Goal: Task Accomplishment & Management: Use online tool/utility

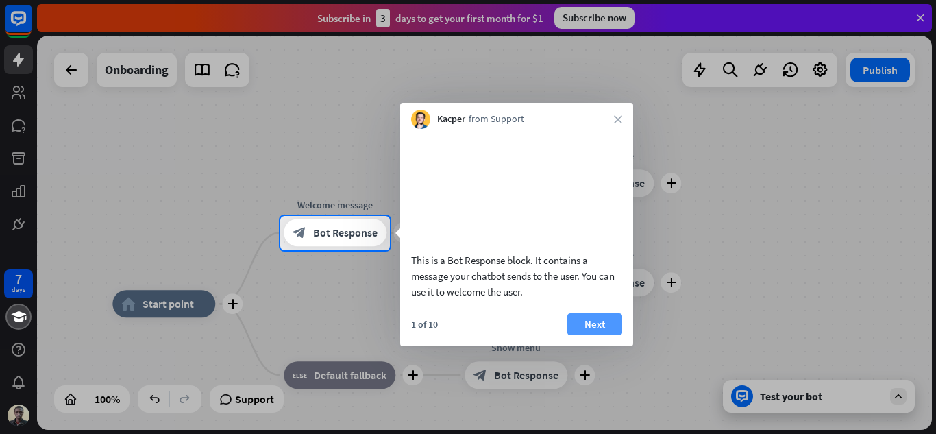
click at [605, 335] on button "Next" at bounding box center [595, 324] width 55 height 22
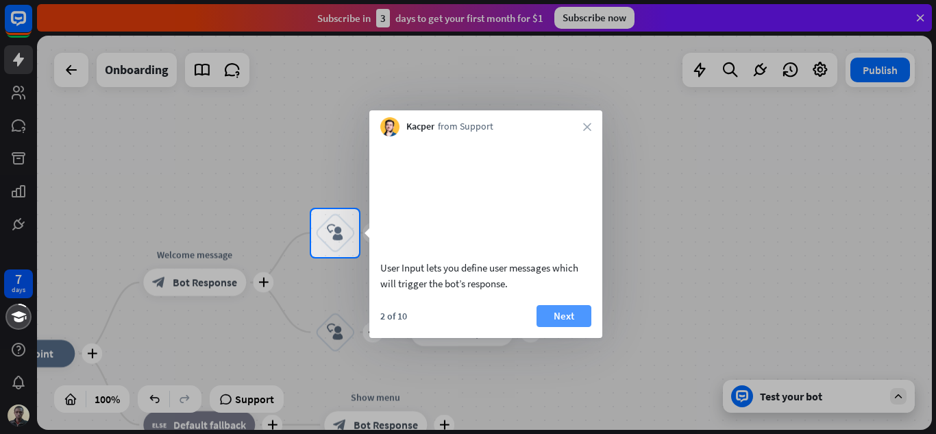
click at [563, 327] on button "Next" at bounding box center [564, 316] width 55 height 22
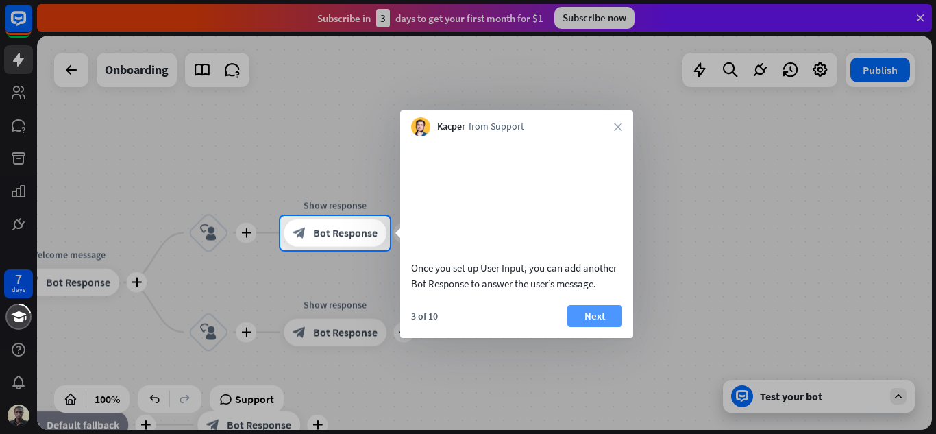
click at [590, 320] on div "Once you set up User Input, you can add another Bot Response to answer the user…" at bounding box center [516, 237] width 233 height 202
click at [613, 327] on button "Next" at bounding box center [595, 316] width 55 height 22
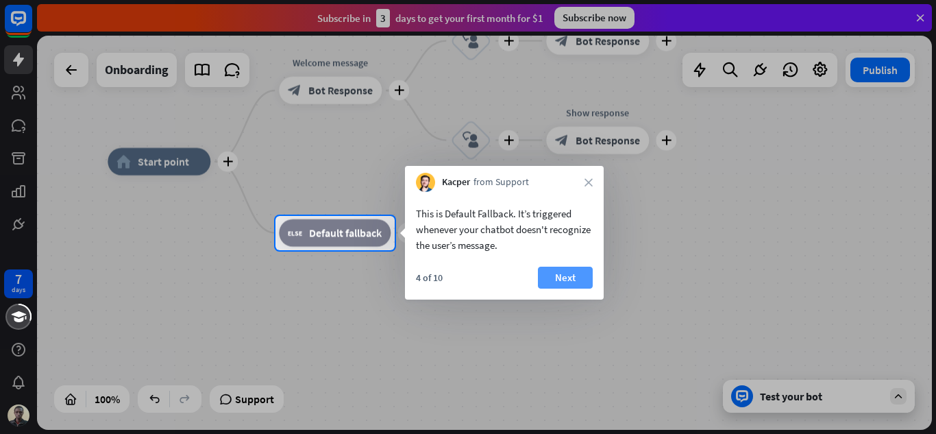
click at [550, 283] on button "Next" at bounding box center [565, 278] width 55 height 22
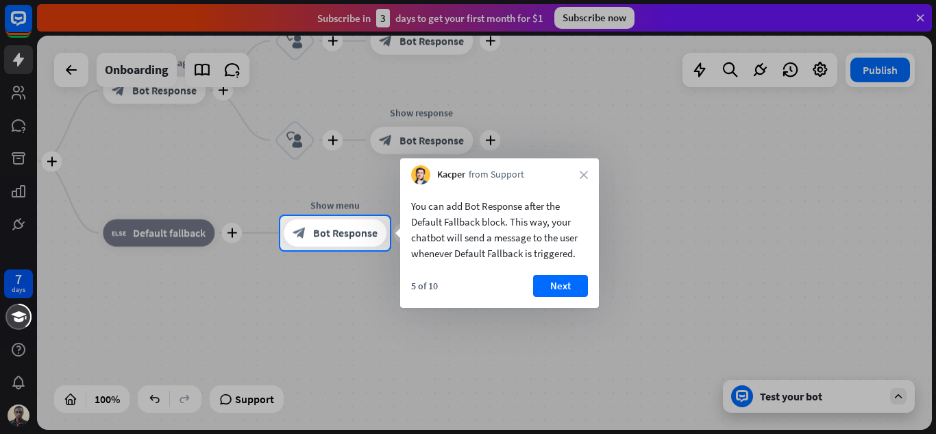
click at [562, 284] on button "Next" at bounding box center [560, 286] width 55 height 22
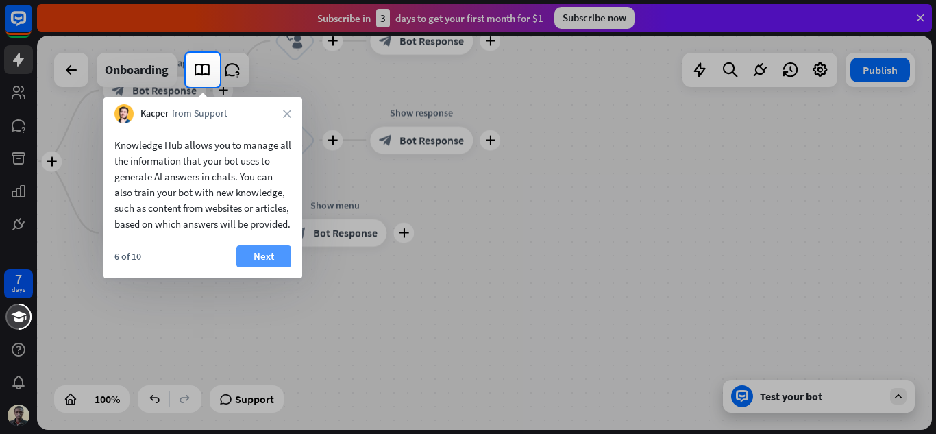
click at [276, 267] on button "Next" at bounding box center [264, 256] width 55 height 22
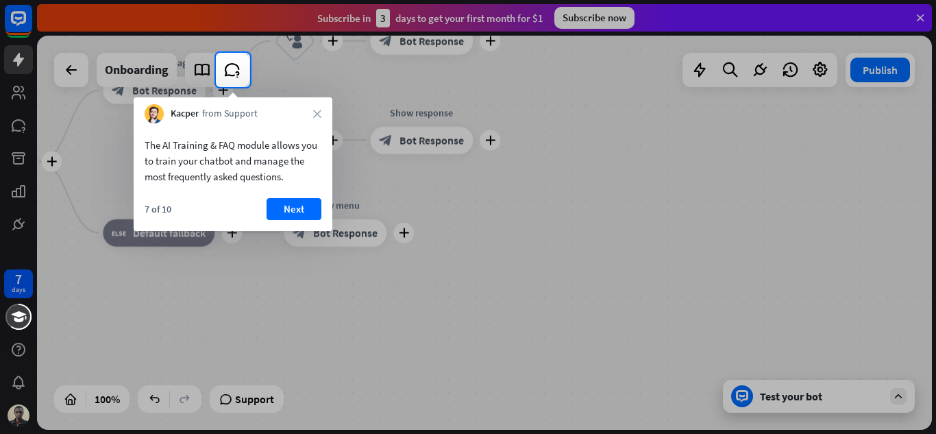
click at [315, 108] on div "Kacper from Support close" at bounding box center [233, 110] width 199 height 26
click at [318, 116] on icon "close" at bounding box center [317, 114] width 8 height 8
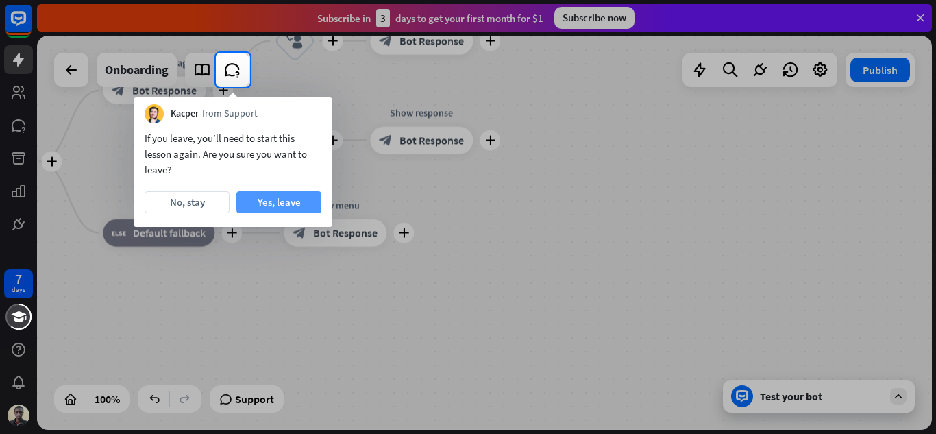
click at [292, 202] on button "Yes, leave" at bounding box center [279, 202] width 85 height 22
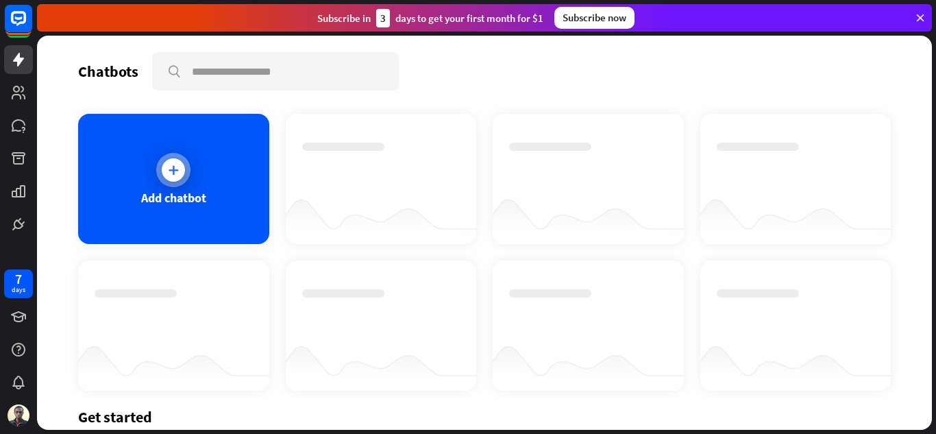
click at [181, 174] on div at bounding box center [173, 169] width 23 height 23
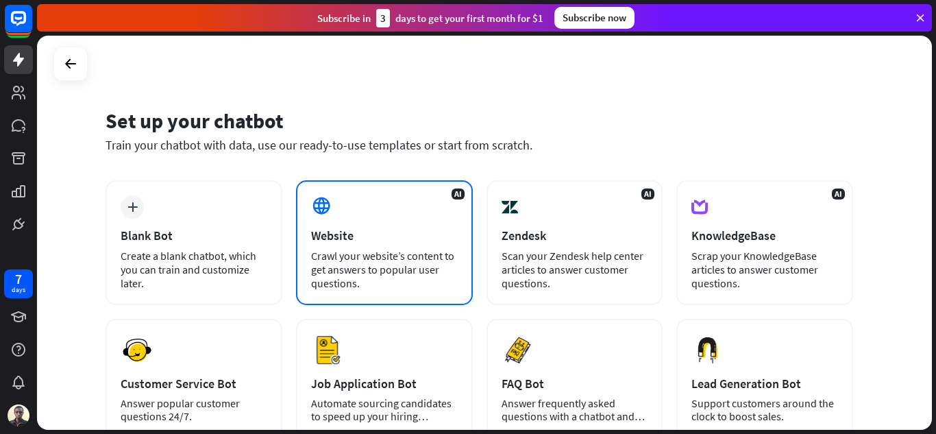
click at [341, 247] on div "AI Website Crawl your website’s content to get answers to popular user question…" at bounding box center [384, 242] width 177 height 125
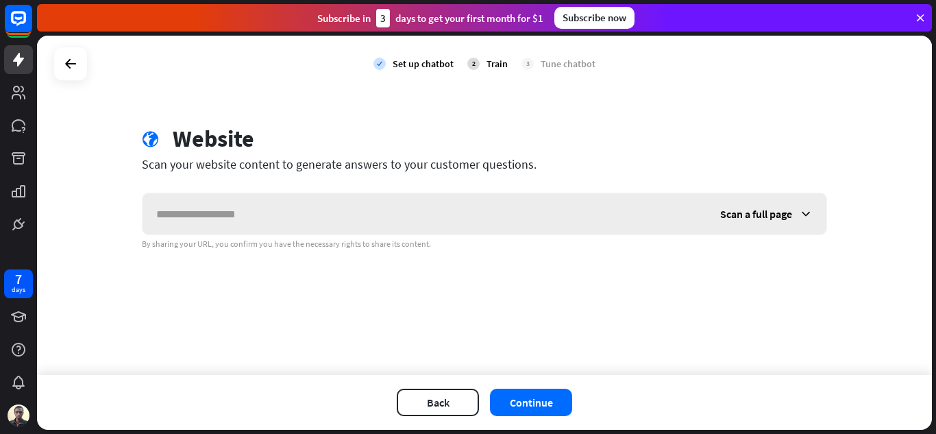
click at [339, 220] on input "text" at bounding box center [425, 213] width 564 height 41
click at [758, 216] on span "Scan a full page" at bounding box center [756, 214] width 72 height 14
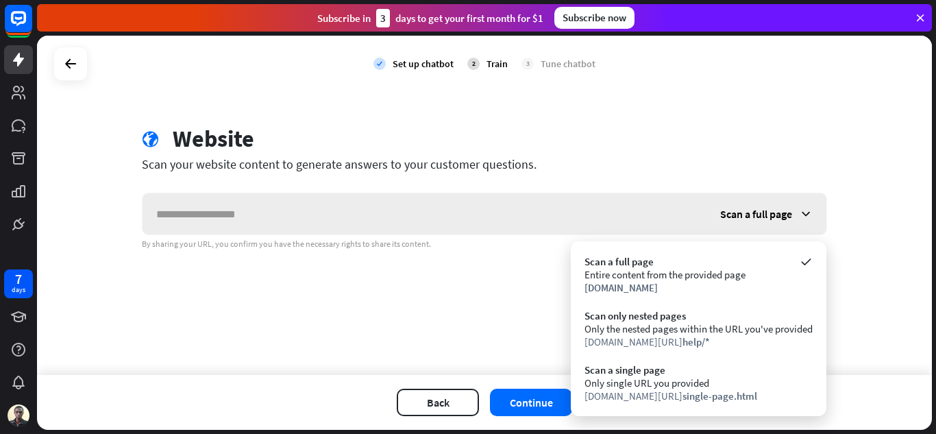
click at [758, 216] on span "Scan a full page" at bounding box center [756, 214] width 72 height 14
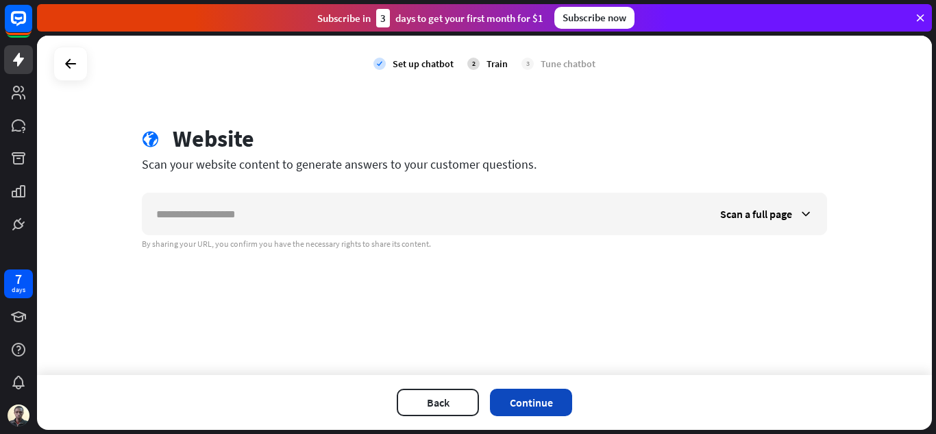
click at [543, 396] on button "Continue" at bounding box center [531, 402] width 82 height 27
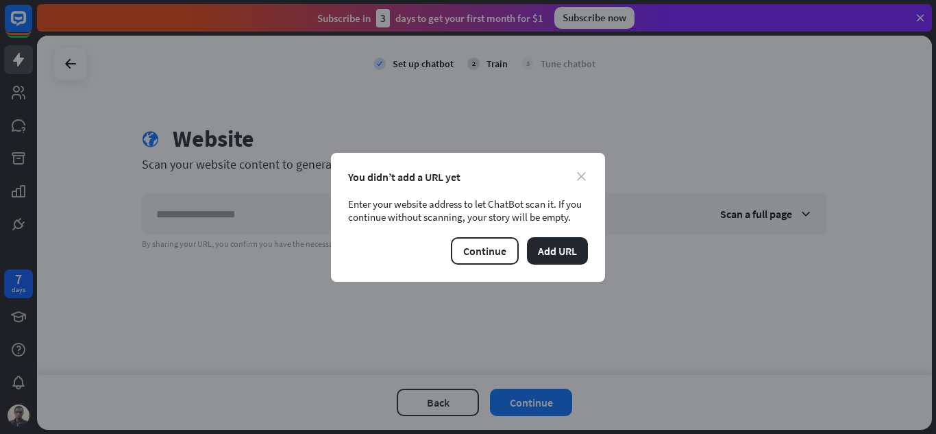
click at [583, 173] on icon "close" at bounding box center [581, 176] width 9 height 9
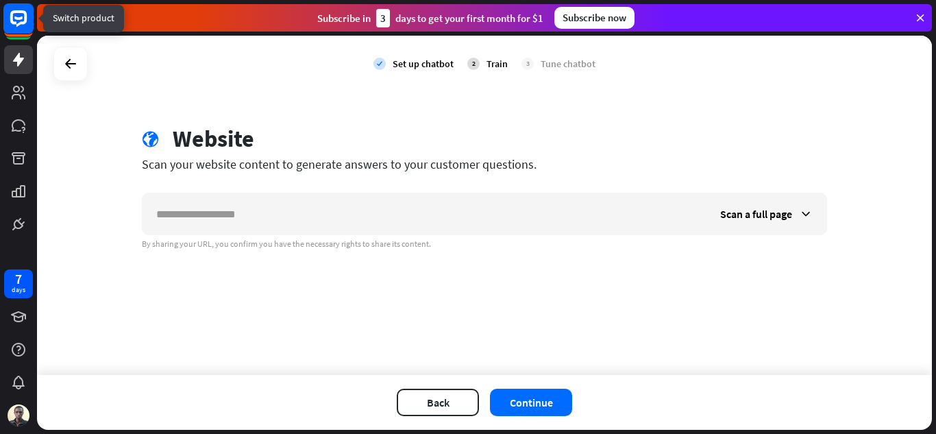
click at [21, 13] on icon at bounding box center [18, 18] width 16 height 16
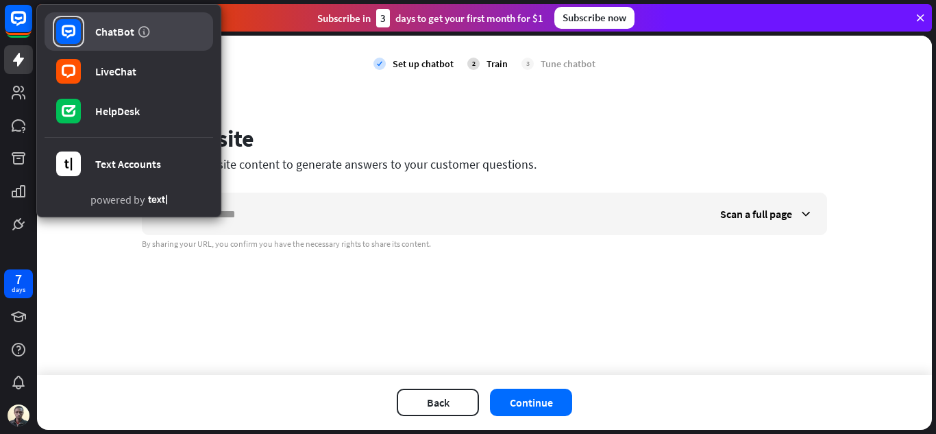
click at [127, 35] on div "ChatBot" at bounding box center [114, 32] width 39 height 14
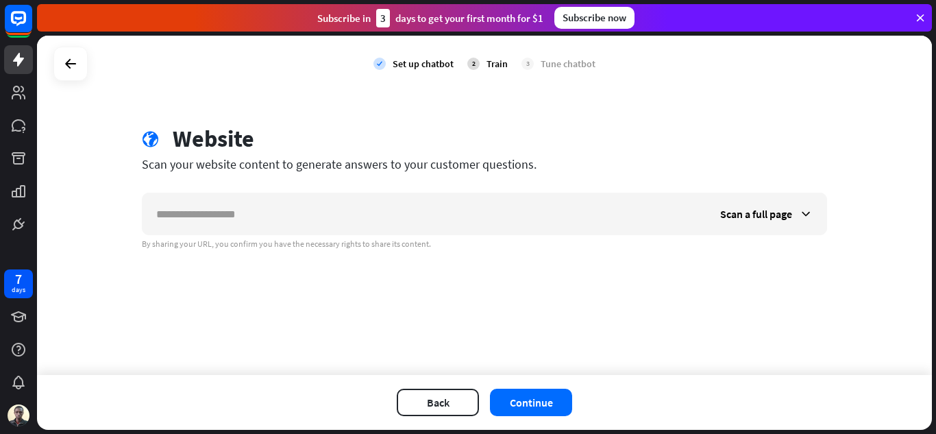
click at [488, 62] on div "Train" at bounding box center [497, 64] width 21 height 12
click at [435, 411] on button "Back" at bounding box center [438, 402] width 82 height 27
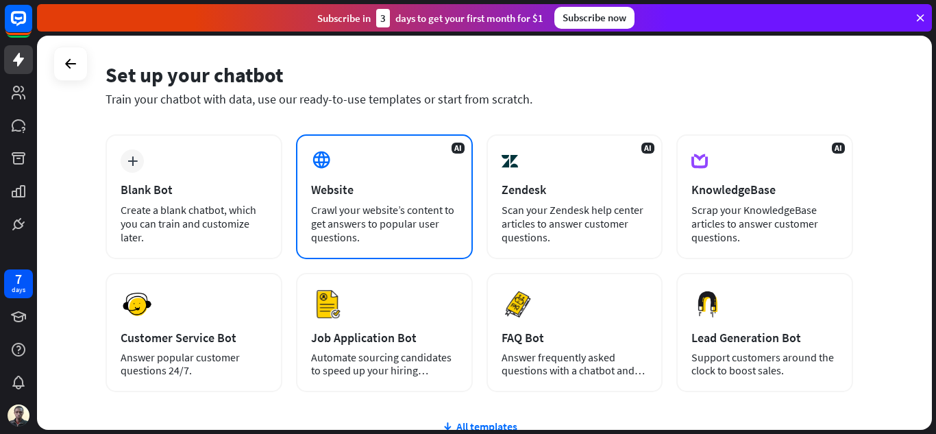
scroll to position [137, 0]
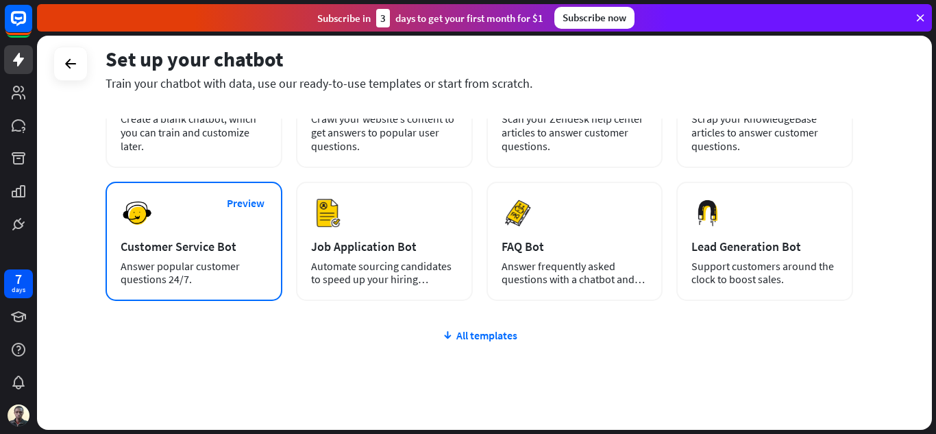
click at [165, 256] on div "Preview Customer Service Bot Answer popular customer questions 24/7." at bounding box center [194, 241] width 177 height 119
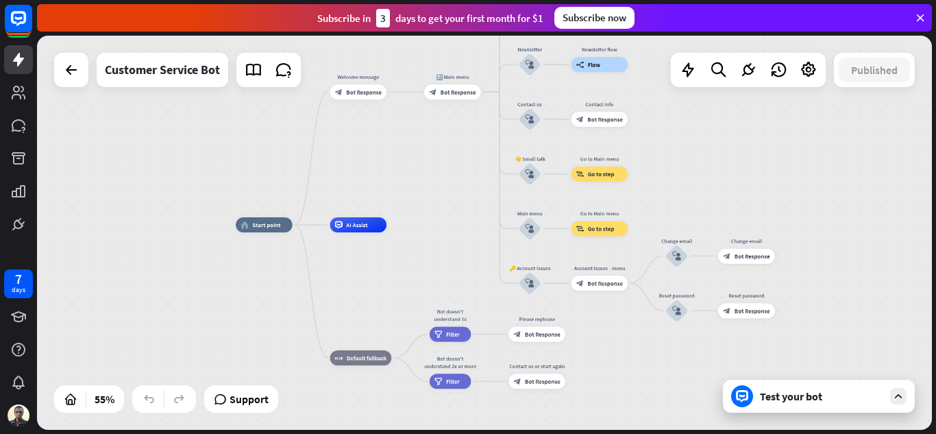
drag, startPoint x: 530, startPoint y: 178, endPoint x: 415, endPoint y: 188, distance: 114.9
click at [415, 188] on div "home_2 Start point Welcome message block_bot_response Bot Response 🔙 Main menu …" at bounding box center [484, 233] width 895 height 394
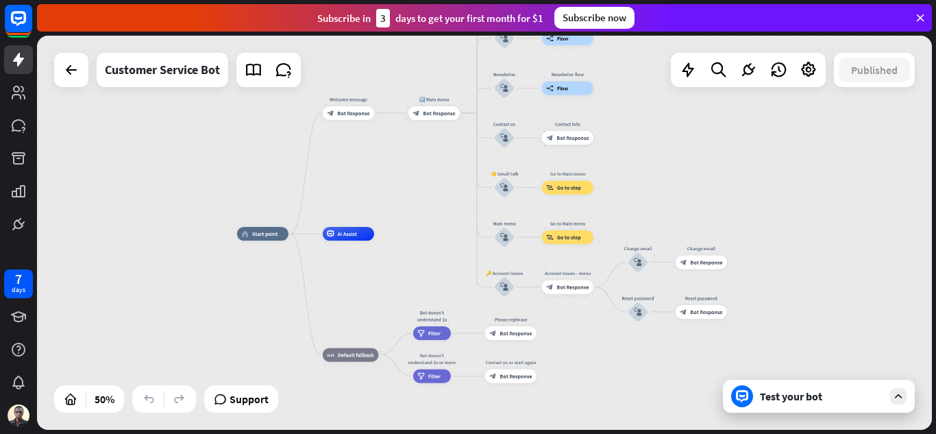
drag, startPoint x: 385, startPoint y: 143, endPoint x: 375, endPoint y: 154, distance: 15.0
click at [375, 154] on div "home_2 Start point Welcome message block_bot_response Bot Response 🔙 Main menu …" at bounding box center [484, 233] width 895 height 394
